Goal: Check status: Check status

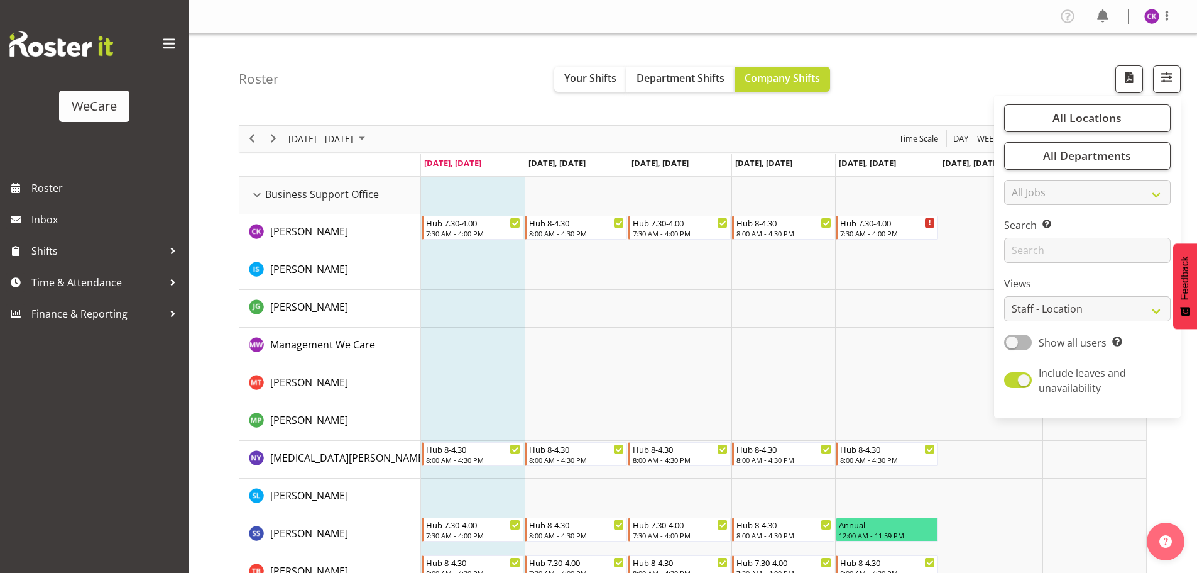
select select "location"
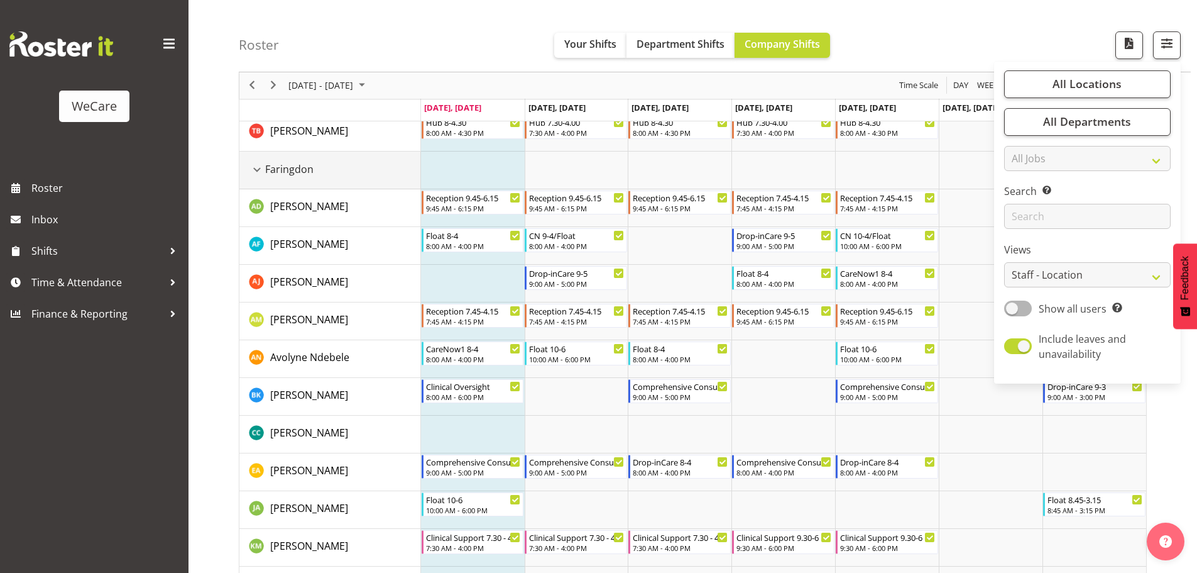
click at [260, 170] on div "Faringdon resource" at bounding box center [257, 170] width 16 height 16
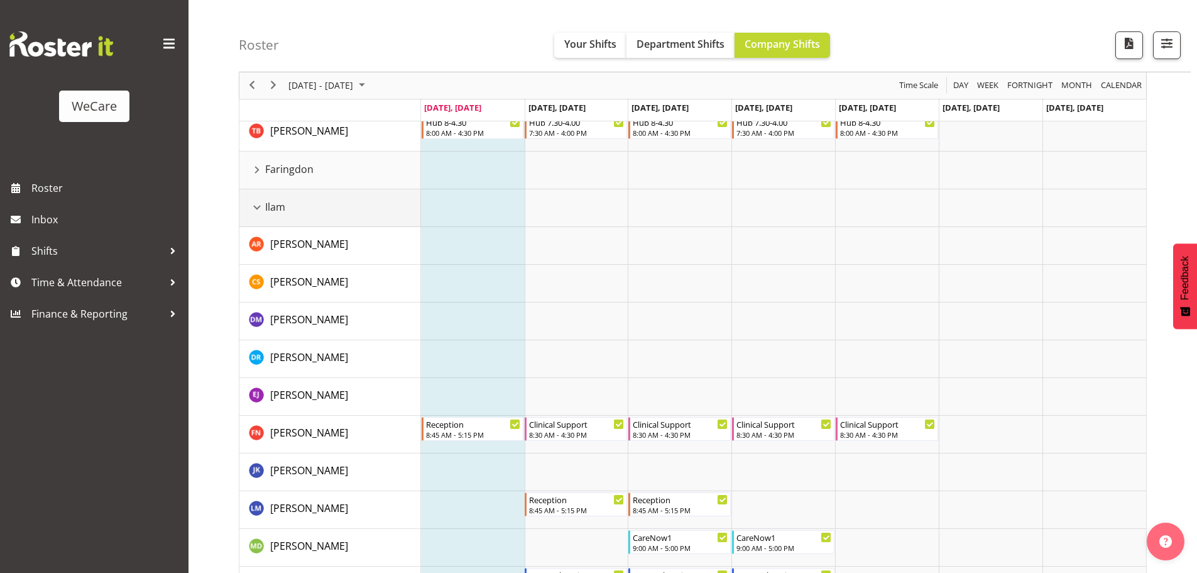
click at [252, 209] on div "Ilam resource" at bounding box center [257, 207] width 16 height 16
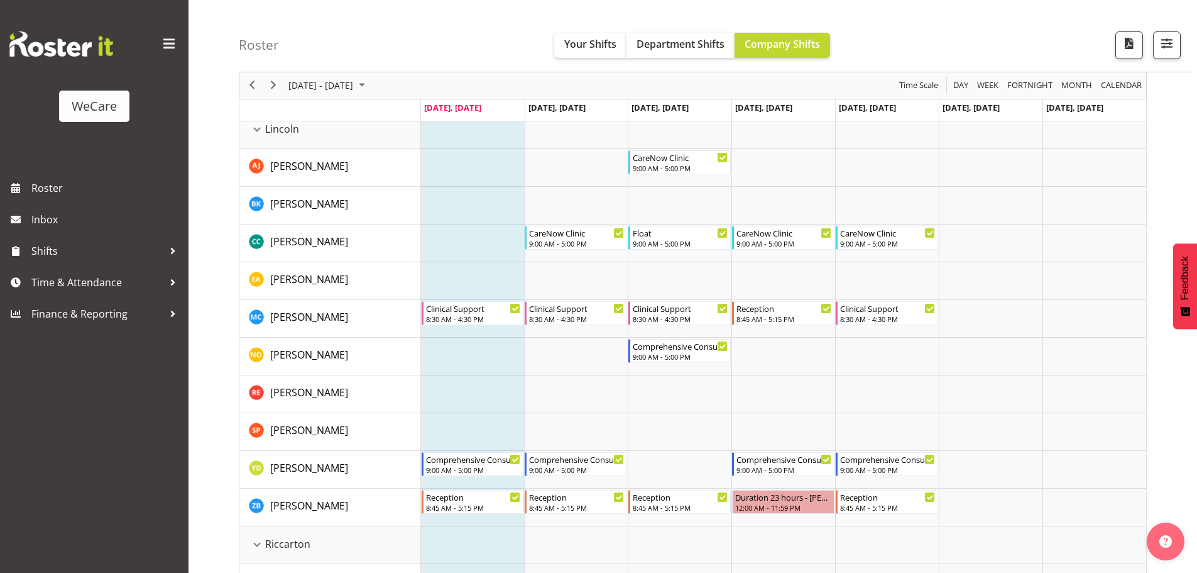
scroll to position [503, 0]
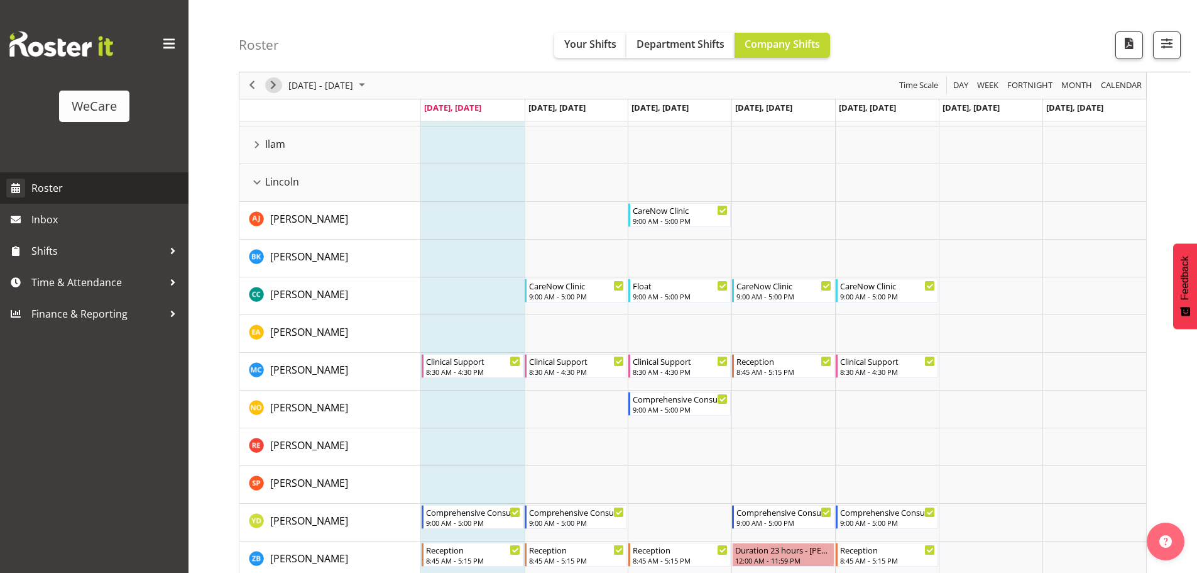
drag, startPoint x: 275, startPoint y: 89, endPoint x: 179, endPoint y: 181, distance: 133.4
click at [275, 89] on span "Next" at bounding box center [273, 86] width 15 height 16
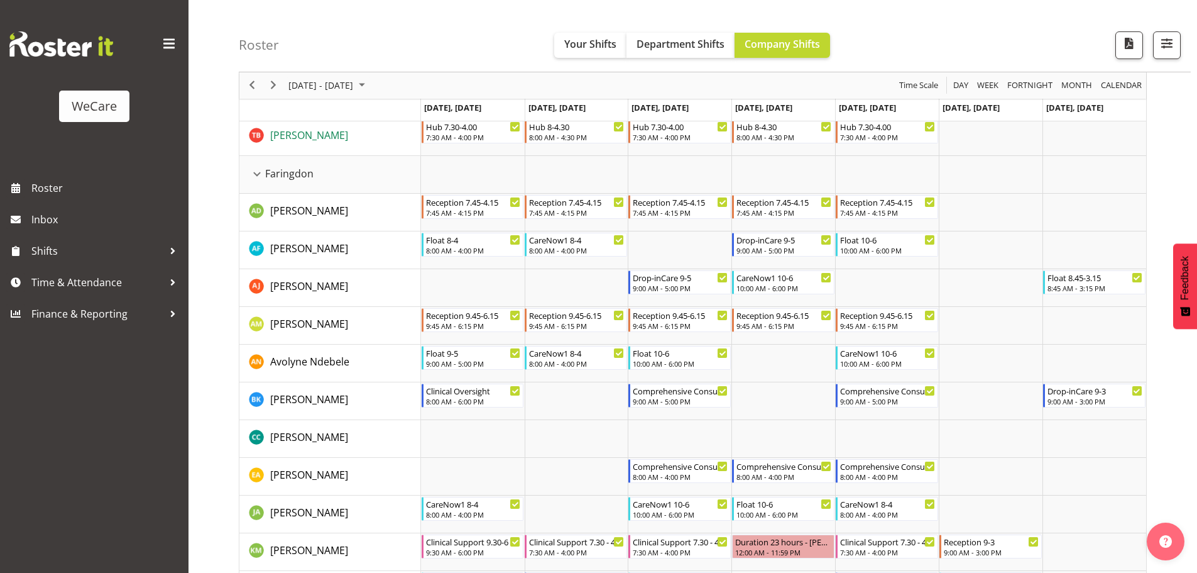
scroll to position [314, 0]
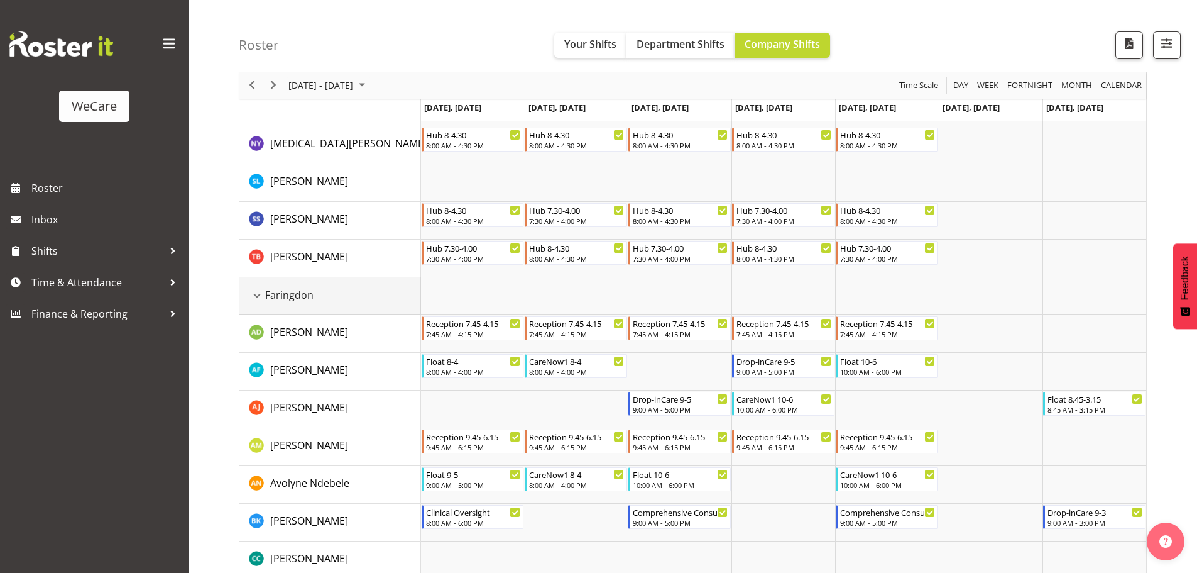
drag, startPoint x: 250, startPoint y: 295, endPoint x: 294, endPoint y: 289, distance: 45.2
click at [251, 295] on div "Faringdon resource" at bounding box center [257, 295] width 16 height 16
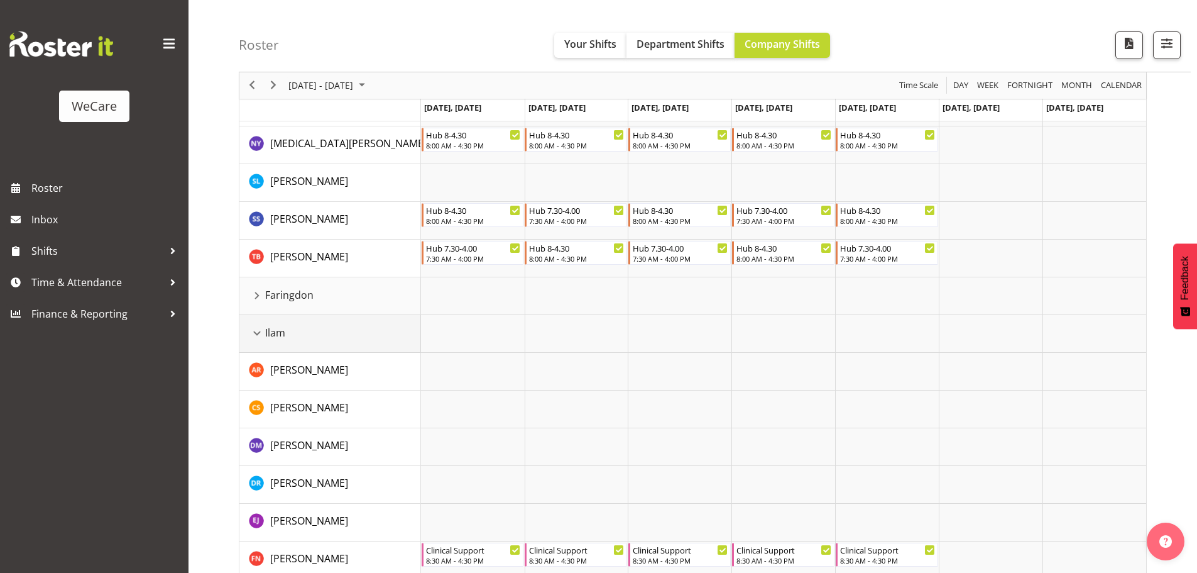
click at [253, 334] on div "Ilam resource" at bounding box center [257, 333] width 16 height 16
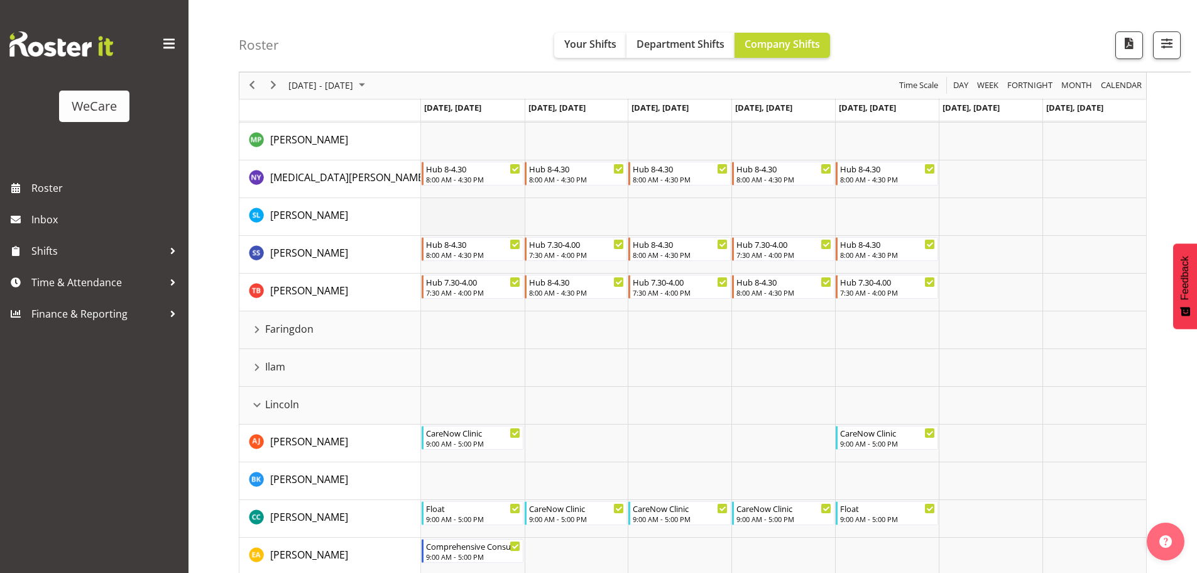
scroll to position [189, 0]
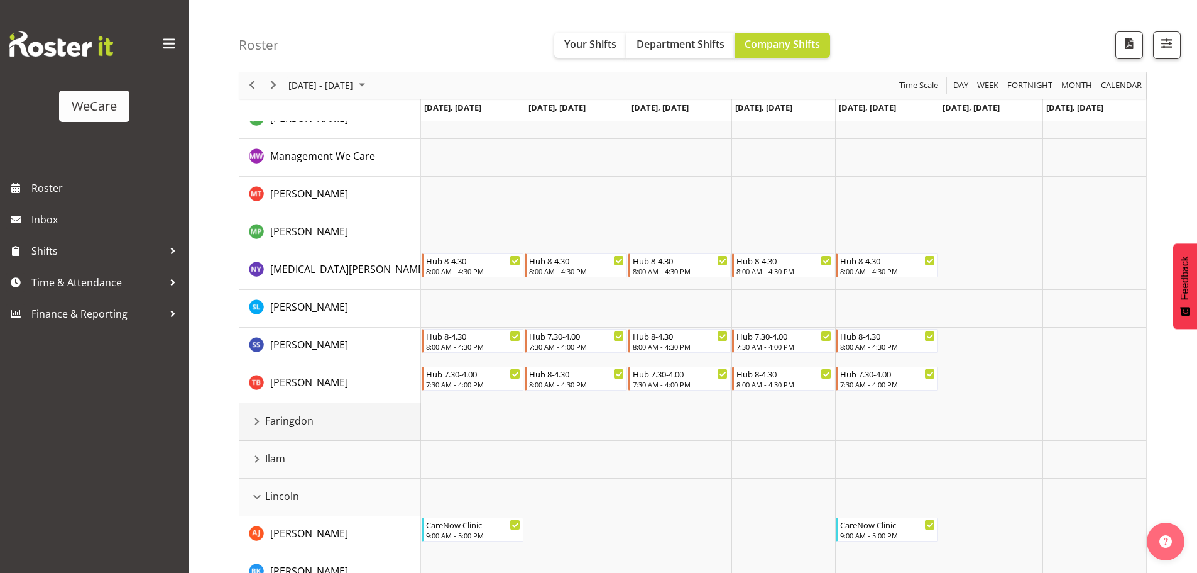
click at [256, 419] on div "Faringdon resource" at bounding box center [257, 421] width 16 height 16
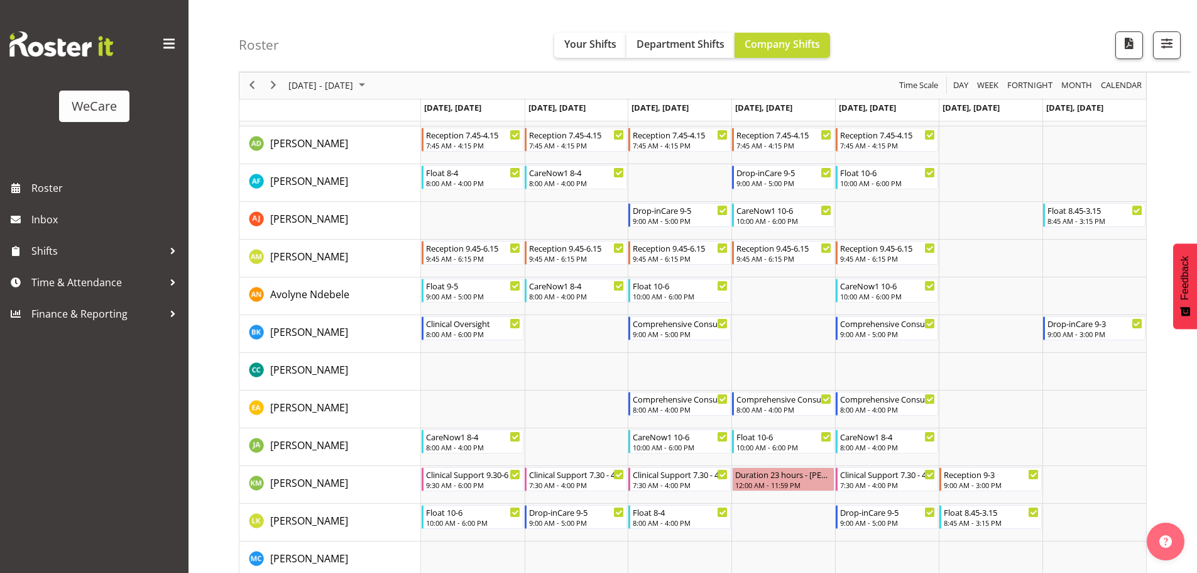
scroll to position [251, 0]
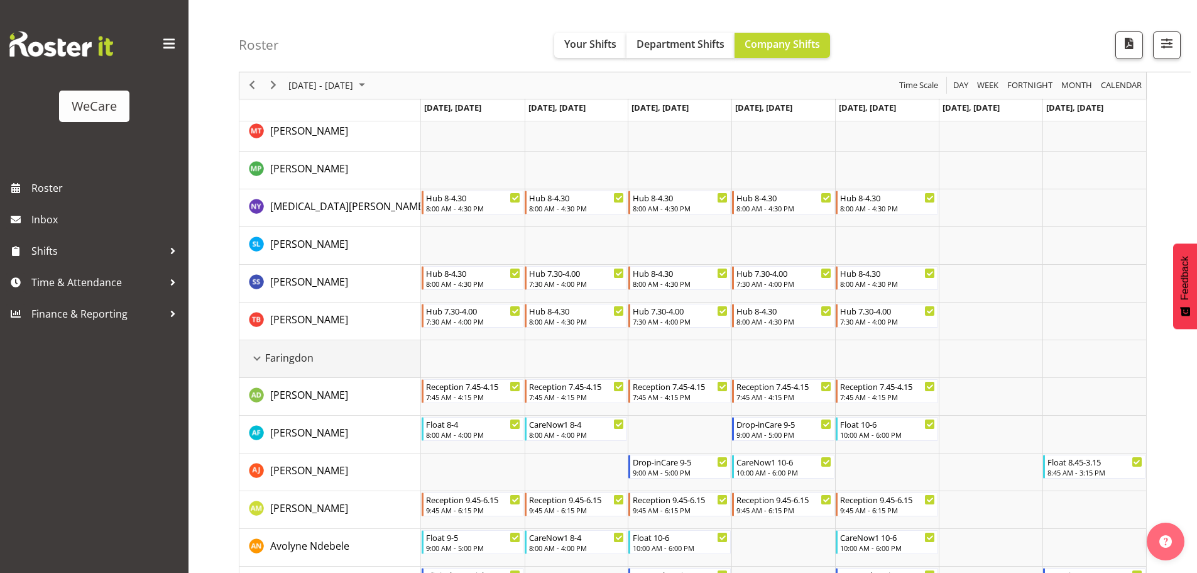
drag, startPoint x: 258, startPoint y: 358, endPoint x: 373, endPoint y: 361, distance: 115.1
click at [258, 357] on div "Faringdon resource" at bounding box center [257, 358] width 16 height 16
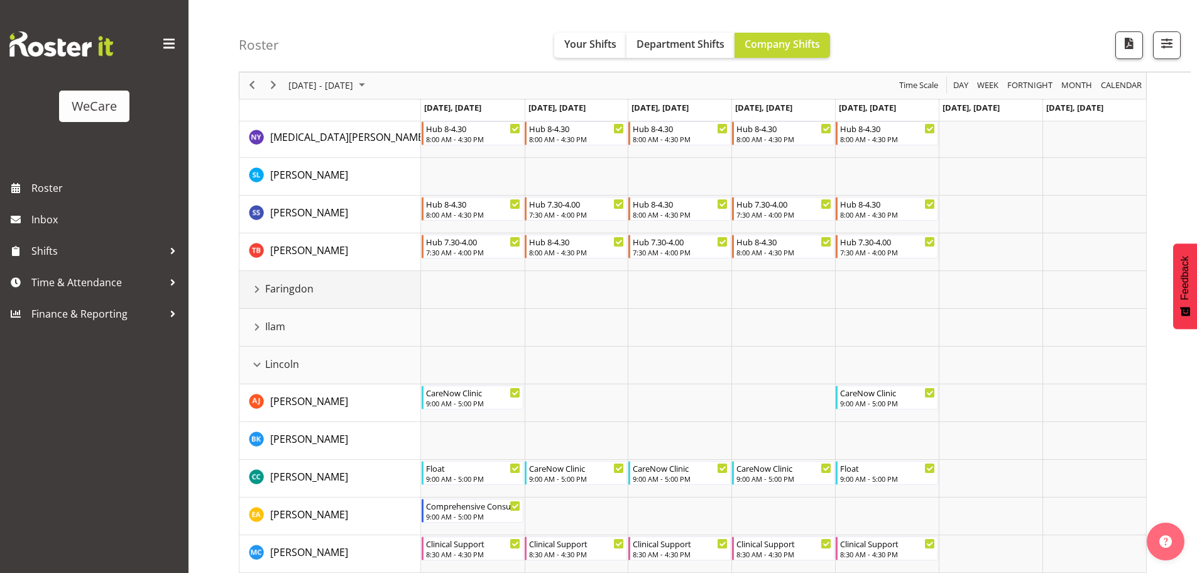
scroll to position [440, 0]
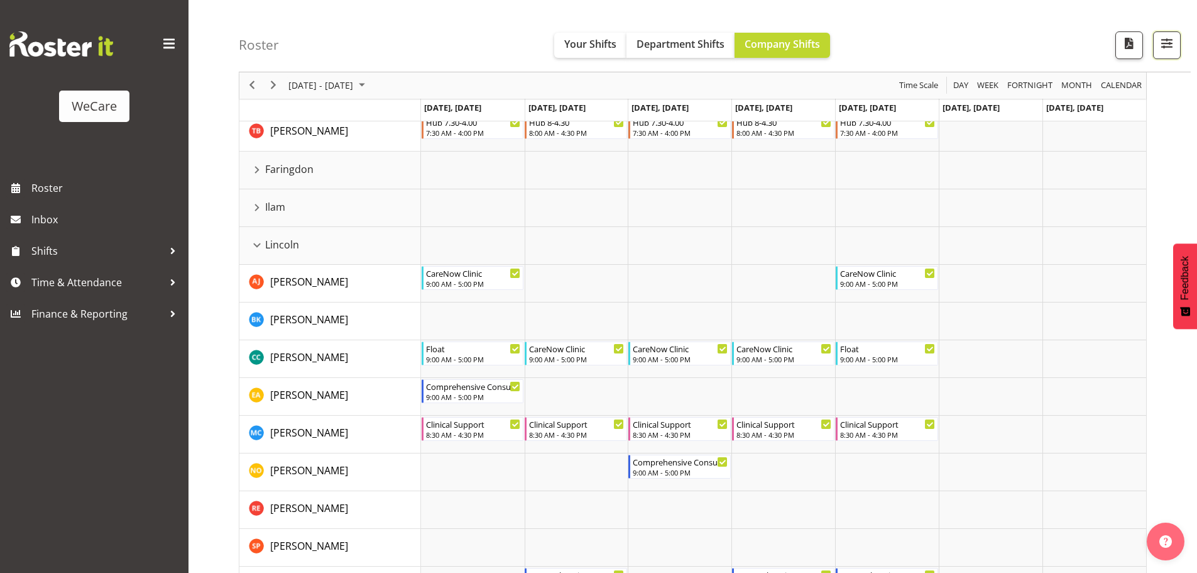
drag, startPoint x: 1167, startPoint y: 52, endPoint x: 1133, endPoint y: 118, distance: 74.8
click at [1167, 51] on span "button" at bounding box center [1167, 43] width 16 height 16
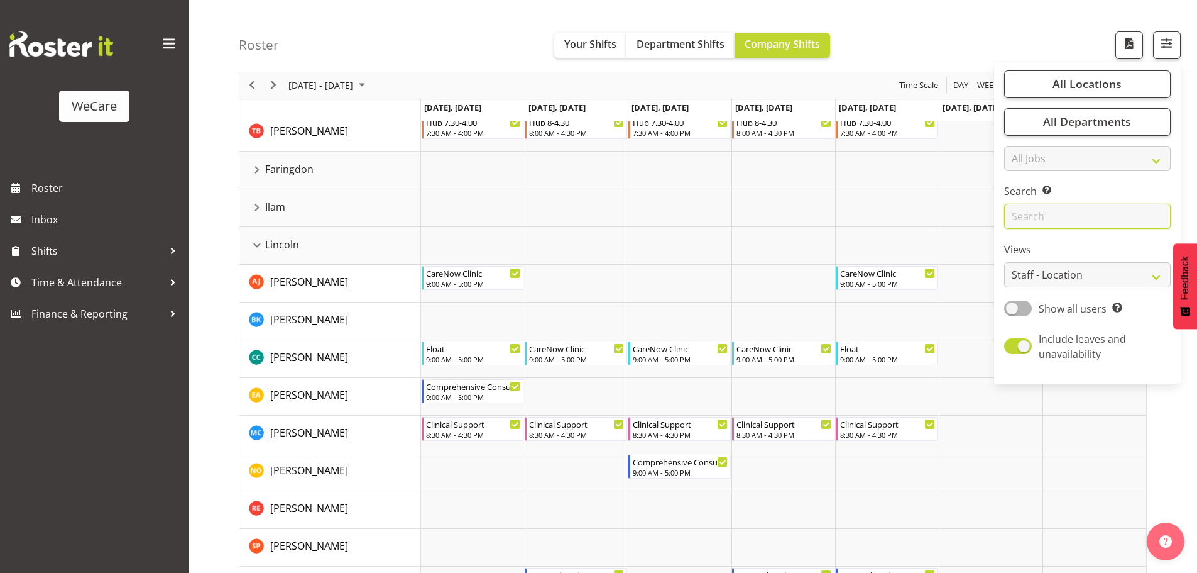
drag, startPoint x: 1042, startPoint y: 214, endPoint x: 1058, endPoint y: 206, distance: 17.7
click at [1042, 214] on input "text" at bounding box center [1087, 216] width 167 height 25
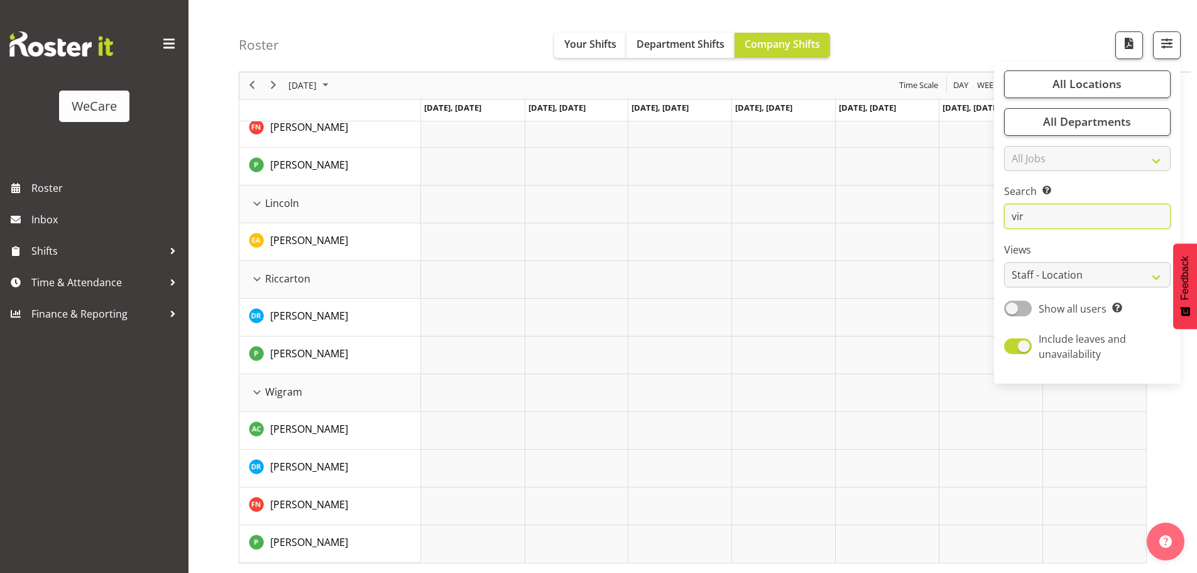
scroll to position [0, 0]
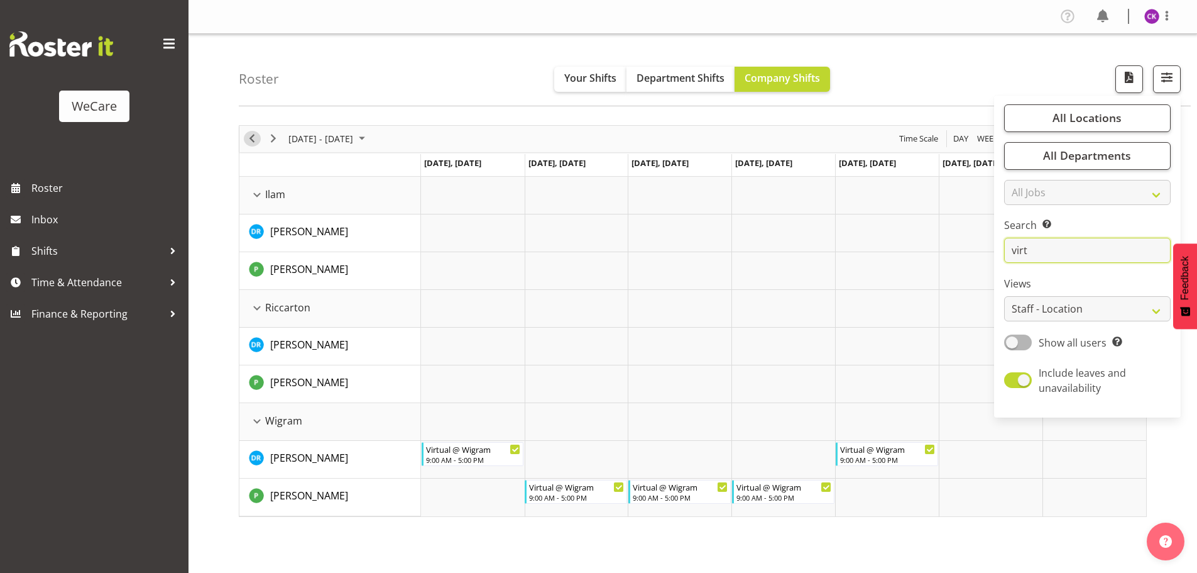
type input "virt"
click at [260, 138] on button "Previous" at bounding box center [252, 139] width 17 height 16
